Goal: Information Seeking & Learning: Find specific fact

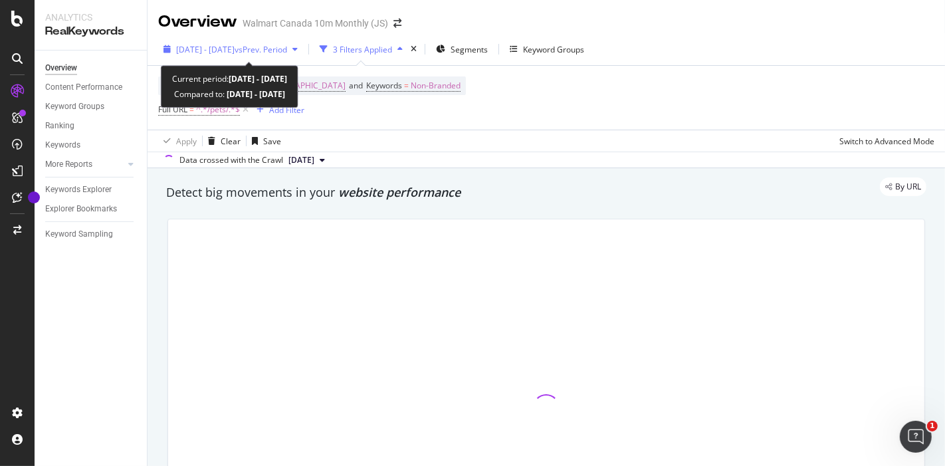
click at [226, 45] on span "[DATE] - [DATE]" at bounding box center [205, 49] width 58 height 11
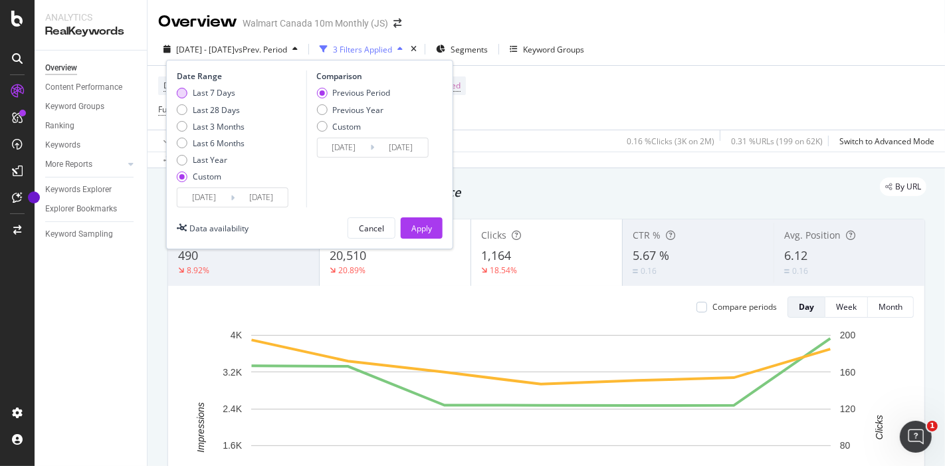
click at [221, 91] on div "Last 7 Days" at bounding box center [214, 92] width 43 height 11
type input "[DATE]"
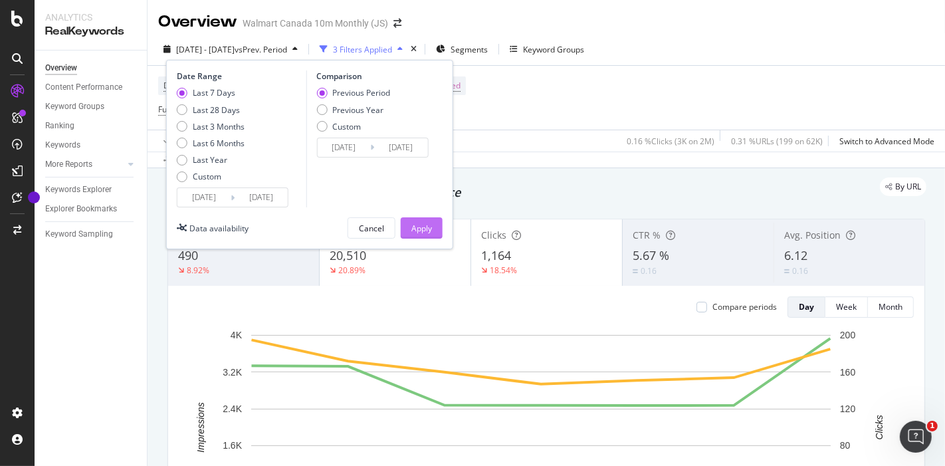
click at [422, 232] on div "Apply" at bounding box center [421, 228] width 21 height 11
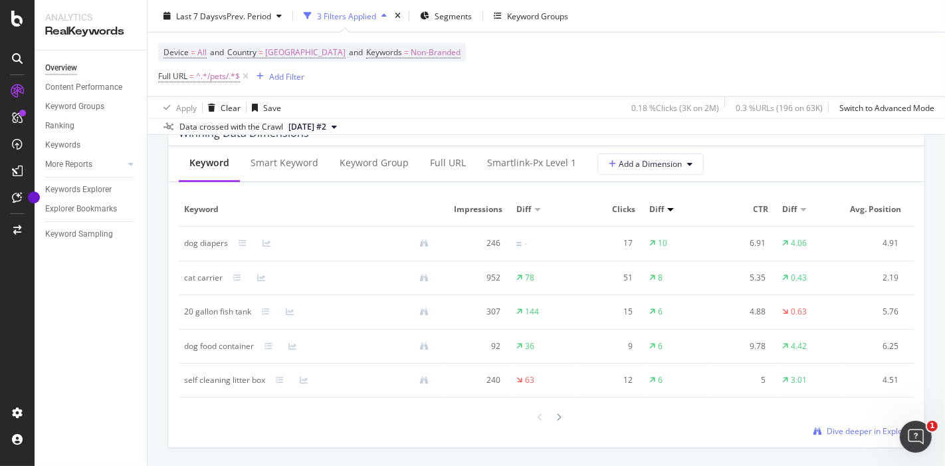
scroll to position [1218, 0]
drag, startPoint x: 180, startPoint y: 232, endPoint x: 226, endPoint y: 245, distance: 47.5
click at [226, 245] on td "dog diapers" at bounding box center [312, 244] width 266 height 35
copy div "dog diapers"
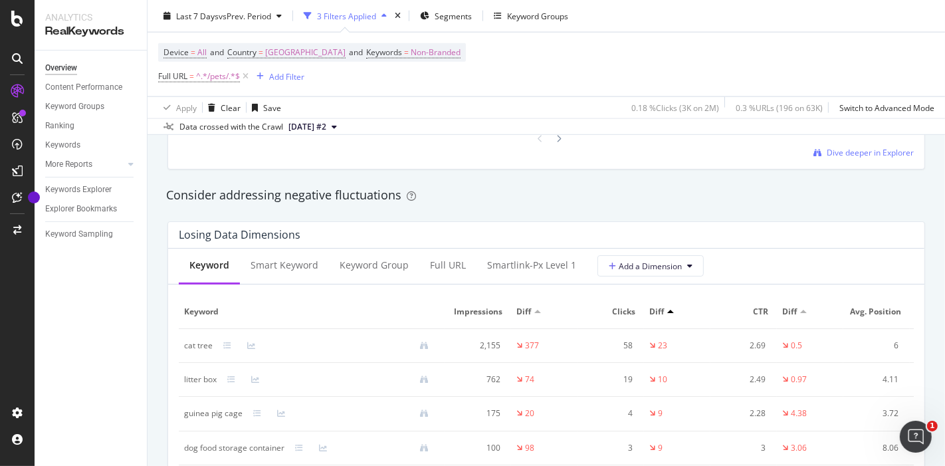
scroll to position [1497, 0]
click at [179, 354] on td "cat tree" at bounding box center [312, 344] width 266 height 34
drag, startPoint x: 178, startPoint y: 354, endPoint x: 200, endPoint y: 354, distance: 21.9
click at [200, 354] on td "cat tree" at bounding box center [312, 344] width 266 height 34
copy div "cat tree"
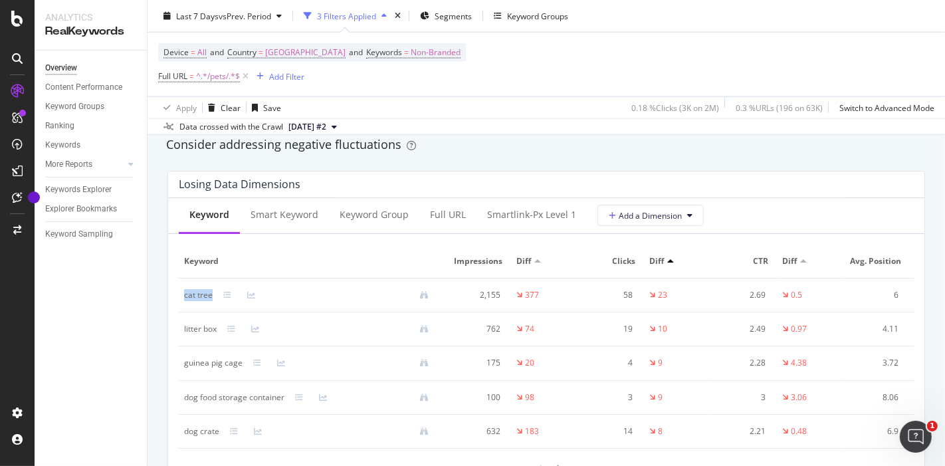
scroll to position [1555, 0]
